Goal: Transaction & Acquisition: Register for event/course

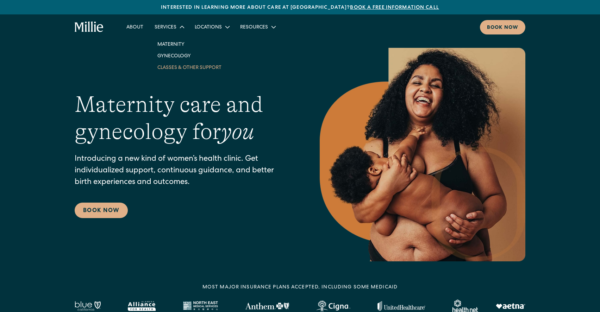
click at [178, 68] on link "Classes & Other Support" at bounding box center [189, 68] width 75 height 12
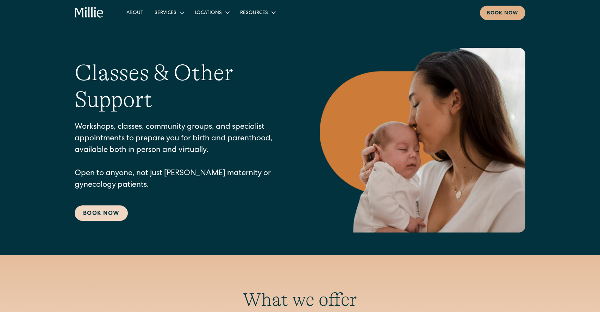
click at [108, 216] on link "Book Now" at bounding box center [101, 213] width 53 height 15
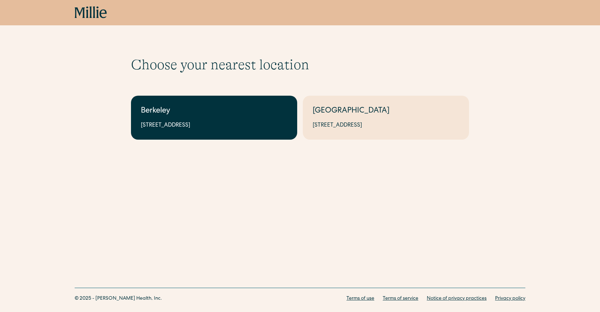
click at [209, 133] on link "Berkeley 2999 Regent St, Suite 524, Berkeley, CA 94705" at bounding box center [214, 118] width 166 height 44
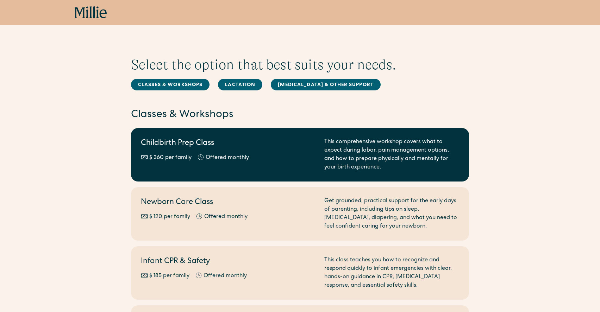
click at [241, 169] on div "Childbirth Prep Class $ 360 per family Offered monthly Every other month" at bounding box center [228, 155] width 175 height 34
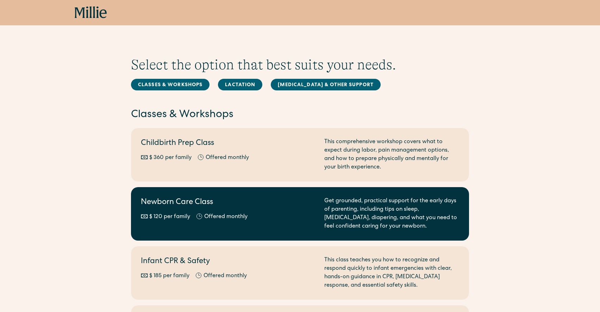
click at [239, 210] on div "Newborn Care Class $ 120 per family Offered monthly Every other month" at bounding box center [228, 214] width 175 height 34
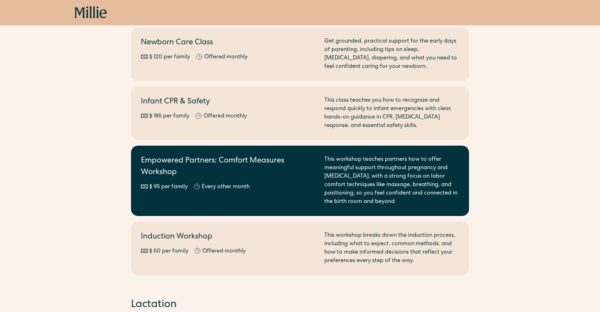
scroll to position [199, 0]
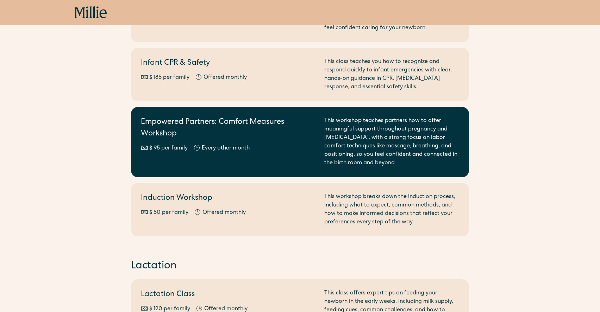
click at [279, 148] on div "$ 95 per family Offered monthly Every other month" at bounding box center [228, 148] width 175 height 8
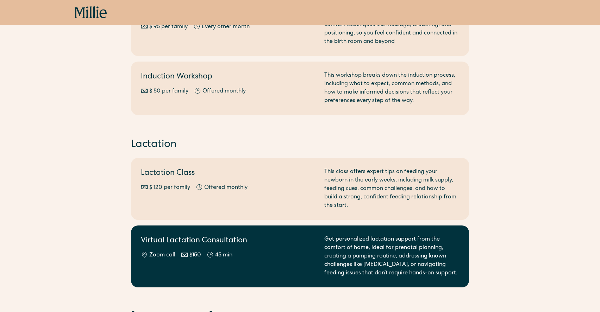
scroll to position [324, 0]
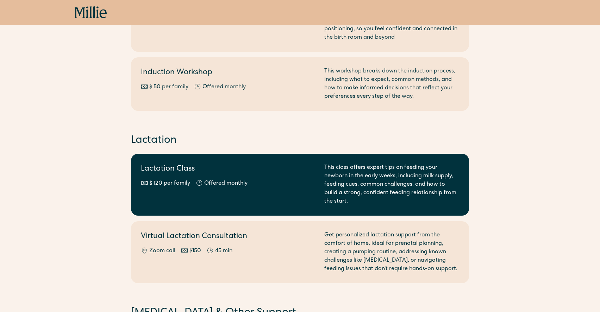
click at [249, 196] on div "Lactation Class $ 120 per family Offered monthly Every other month" at bounding box center [228, 185] width 175 height 42
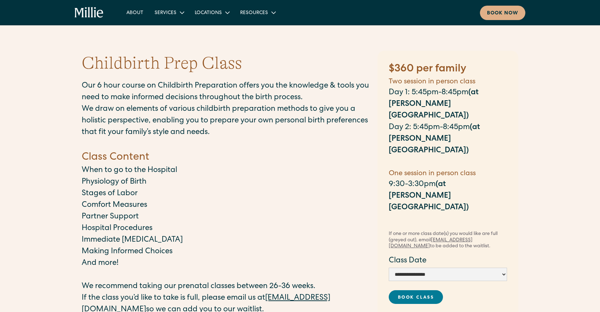
scroll to position [117, 0]
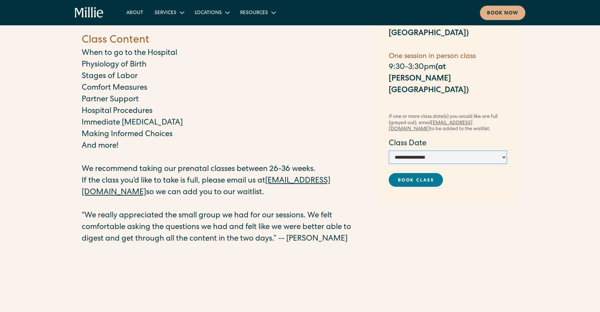
select select "**********"
click at [465, 202] on div "**********" at bounding box center [447, 102] width 141 height 334
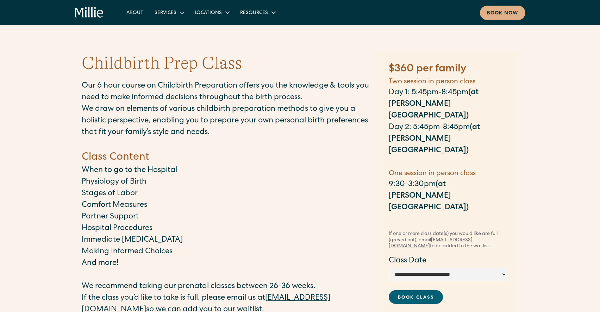
click at [438, 290] on link "Book Class" at bounding box center [416, 297] width 54 height 14
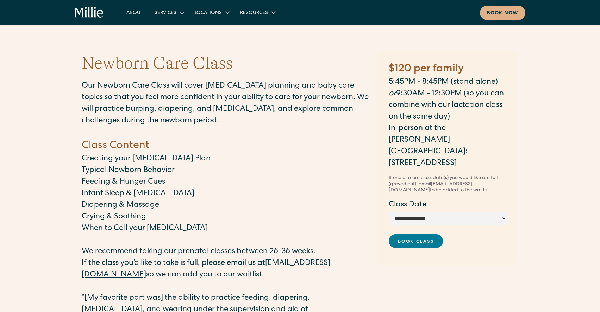
scroll to position [28, 0]
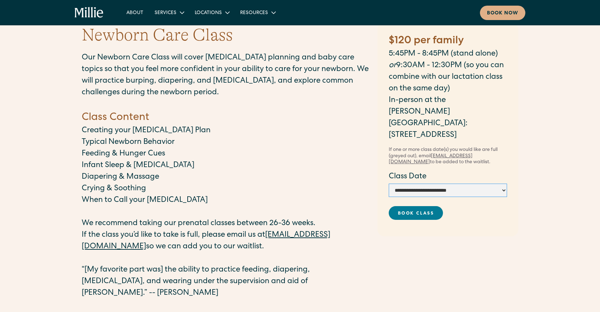
select select "**********"
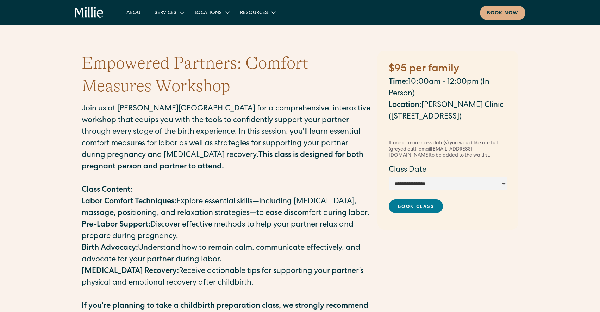
scroll to position [9, 0]
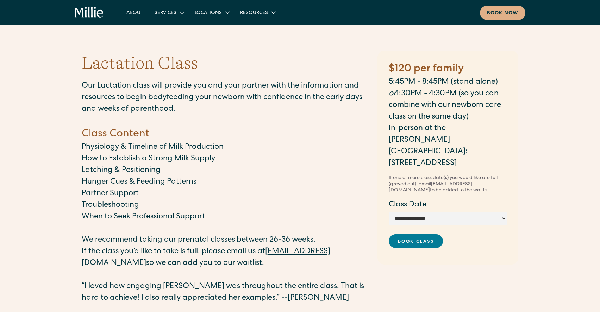
scroll to position [44, 0]
